Goal: Task Accomplishment & Management: Use online tool/utility

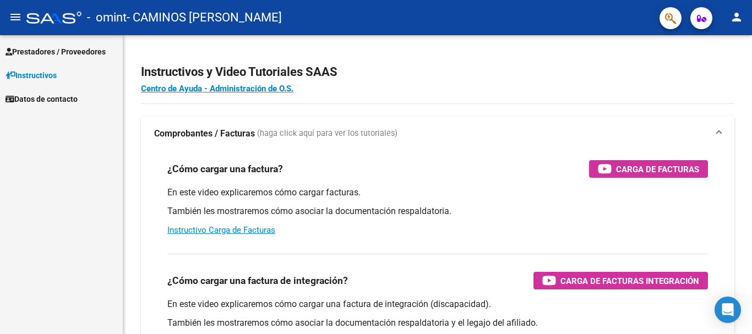
click at [68, 53] on span "Prestadores / Proveedores" at bounding box center [56, 52] width 100 height 12
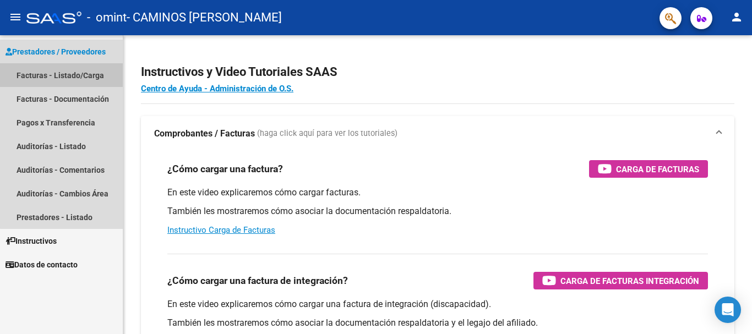
click at [63, 79] on link "Facturas - Listado/Carga" at bounding box center [61, 75] width 123 height 24
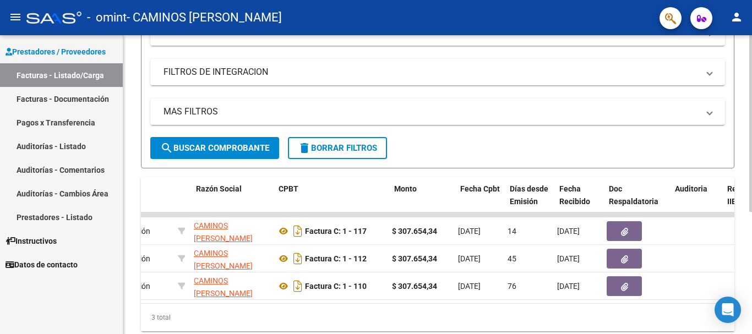
scroll to position [0, 254]
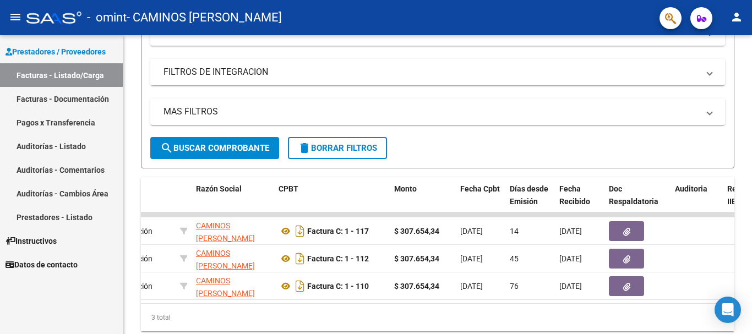
click at [702, 15] on icon "button" at bounding box center [701, 18] width 9 height 8
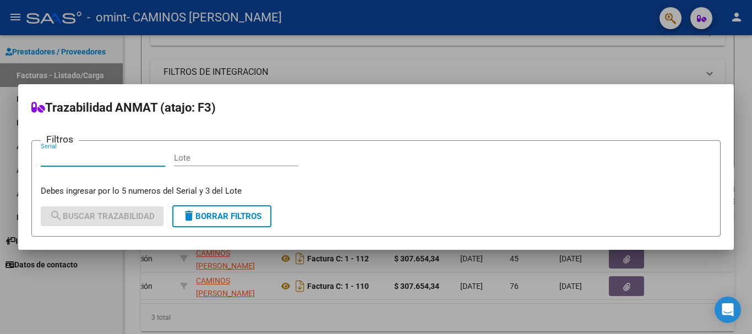
click at [735, 18] on div at bounding box center [376, 167] width 752 height 334
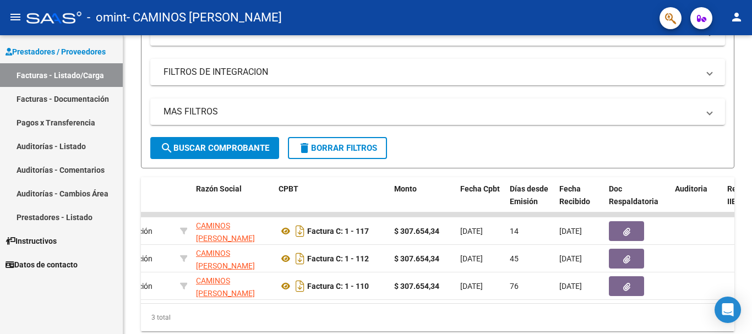
click at [748, 25] on mat-toolbar "menu - omint - CAMINOS [PERSON_NAME] person" at bounding box center [376, 17] width 752 height 35
click at [739, 23] on mat-icon "person" at bounding box center [736, 16] width 13 height 13
click at [739, 23] on div at bounding box center [376, 167] width 752 height 334
click at [18, 15] on mat-icon "menu" at bounding box center [15, 16] width 13 height 13
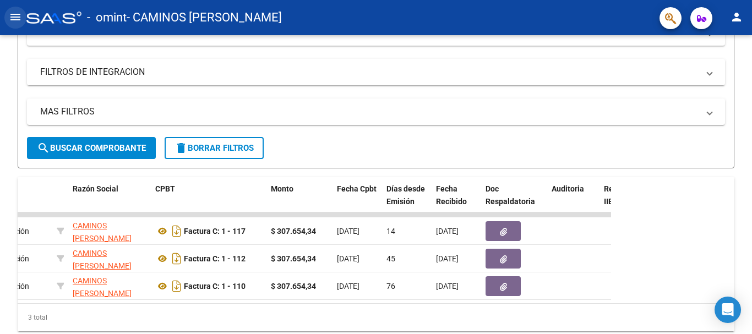
click at [20, 15] on mat-icon "menu" at bounding box center [15, 16] width 13 height 13
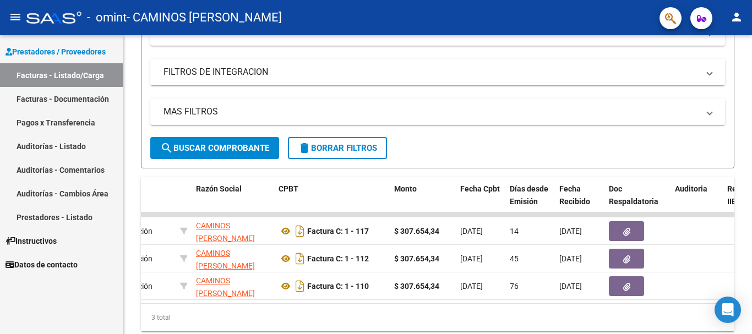
click at [49, 18] on div at bounding box center [53, 18] width 55 height 12
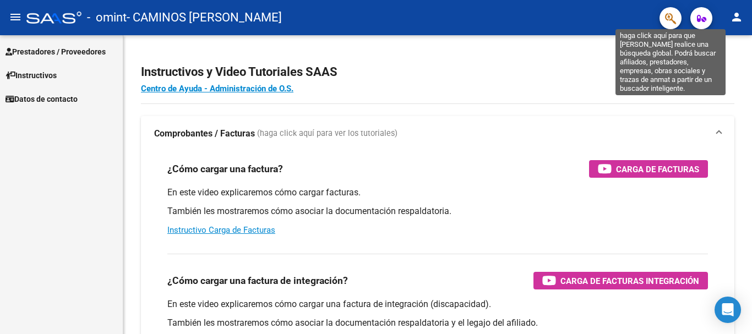
click at [672, 24] on icon "button" at bounding box center [670, 18] width 11 height 13
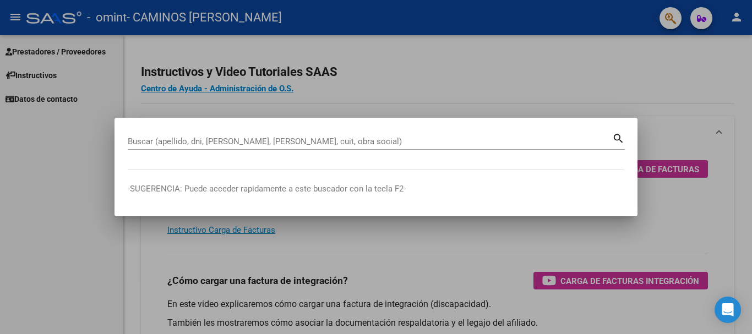
click at [671, 24] on div at bounding box center [376, 167] width 752 height 334
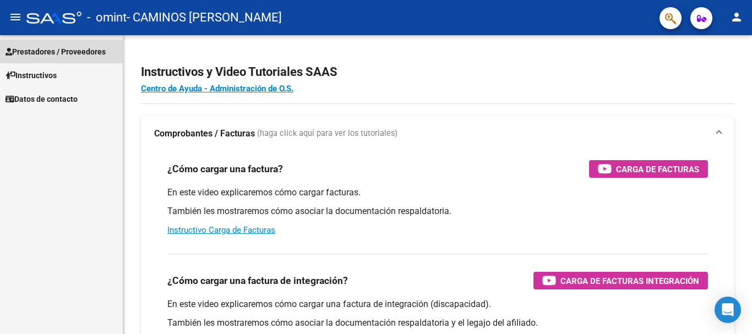
click at [83, 49] on span "Prestadores / Proveedores" at bounding box center [56, 52] width 100 height 12
click at [45, 53] on span "Prestadores / Proveedores" at bounding box center [56, 52] width 100 height 12
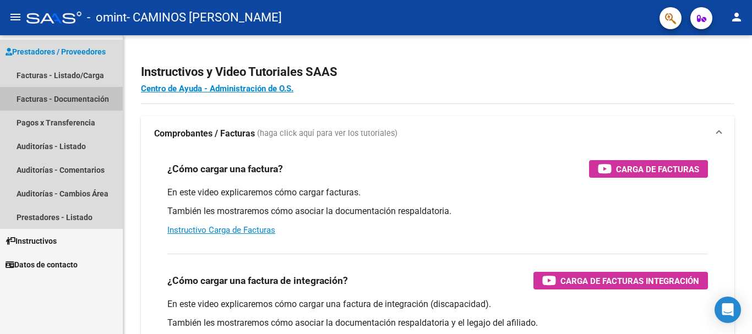
click at [87, 99] on link "Facturas - Documentación" at bounding box center [61, 99] width 123 height 24
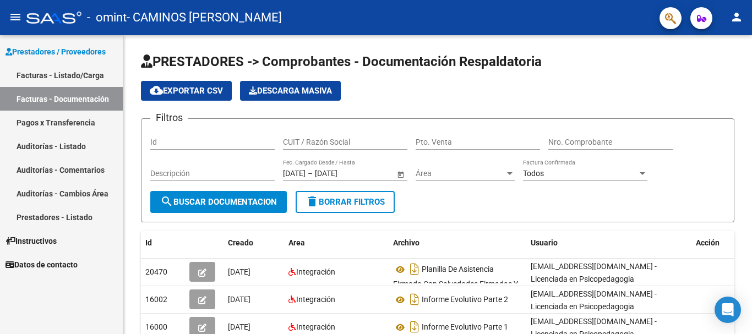
click at [51, 122] on link "Pagos x Transferencia" at bounding box center [61, 123] width 123 height 24
